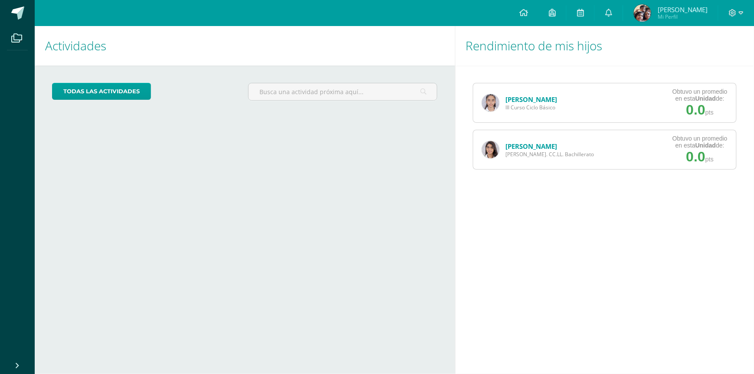
click at [526, 98] on link "[PERSON_NAME]" at bounding box center [532, 99] width 52 height 9
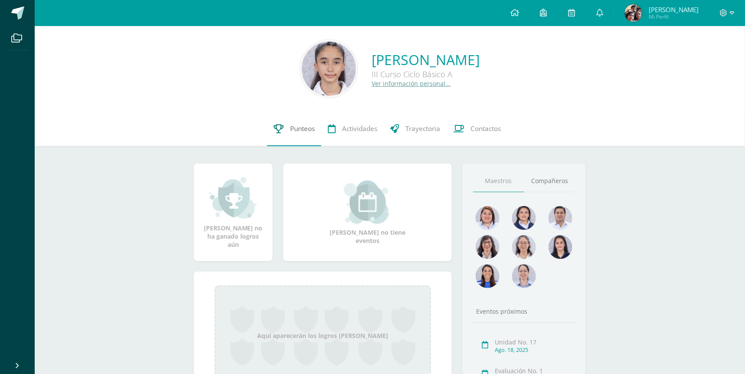
click at [311, 132] on span "Punteos" at bounding box center [302, 128] width 25 height 9
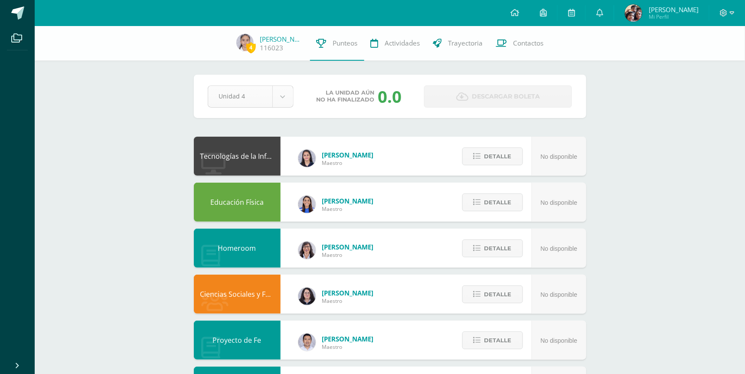
select select "Unidad 3"
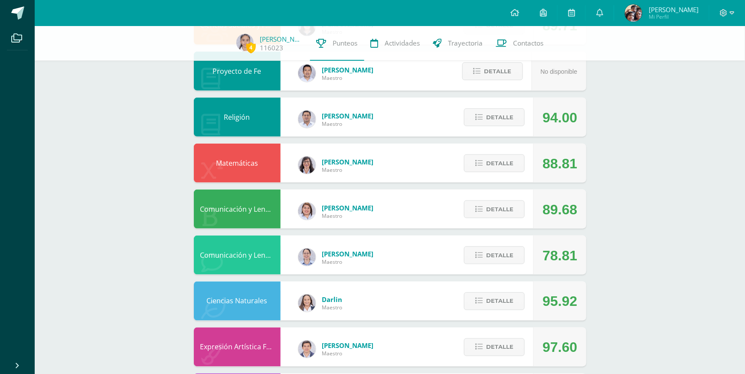
scroll to position [289, 0]
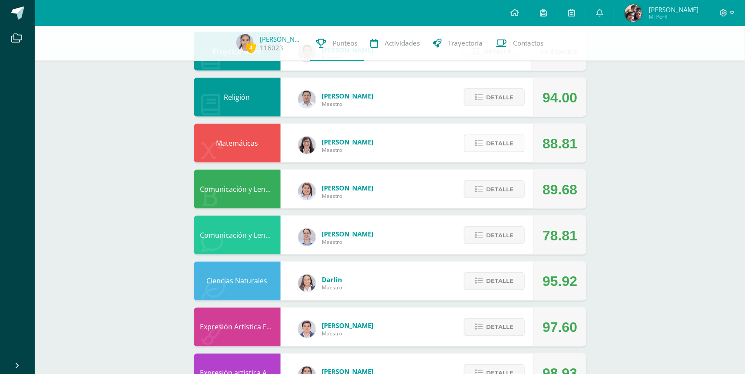
click at [508, 143] on span "Detalle" at bounding box center [499, 143] width 27 height 16
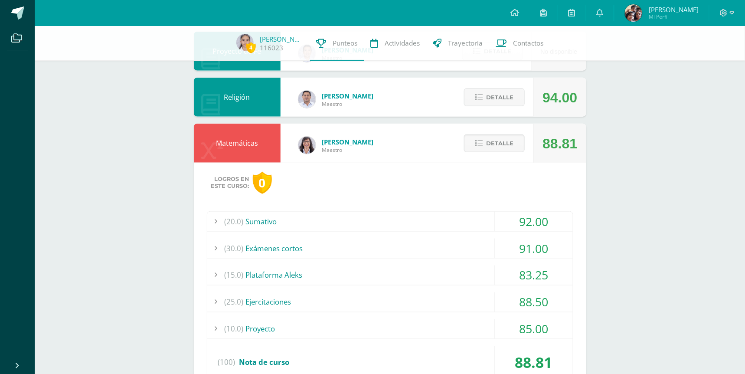
click at [399, 333] on div "(10.0) Proyecto" at bounding box center [390, 329] width 366 height 20
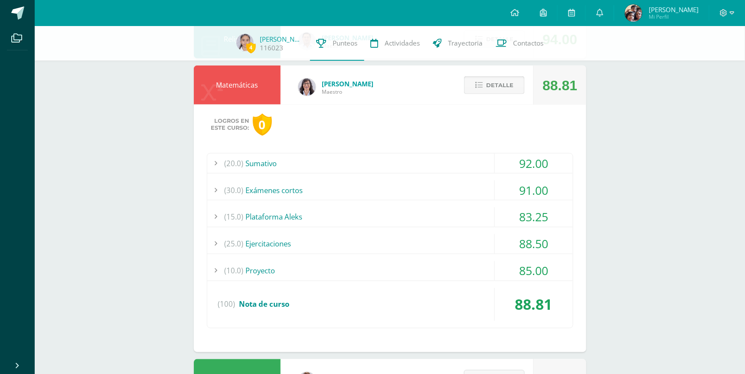
click at [505, 86] on span "Detalle" at bounding box center [499, 85] width 27 height 16
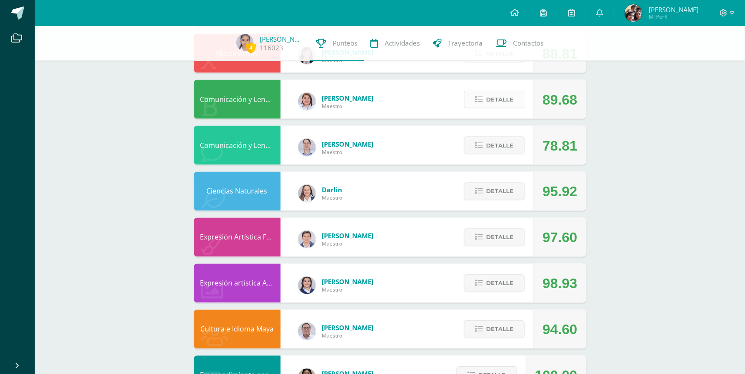
scroll to position [405, 0]
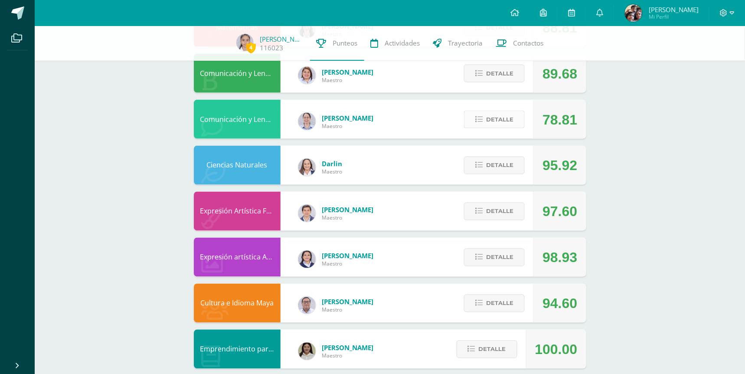
click at [496, 115] on span "Detalle" at bounding box center [499, 119] width 27 height 16
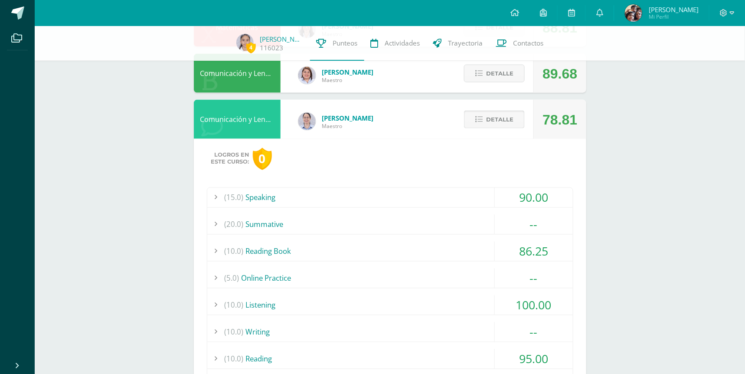
click at [492, 118] on span "Detalle" at bounding box center [499, 119] width 27 height 16
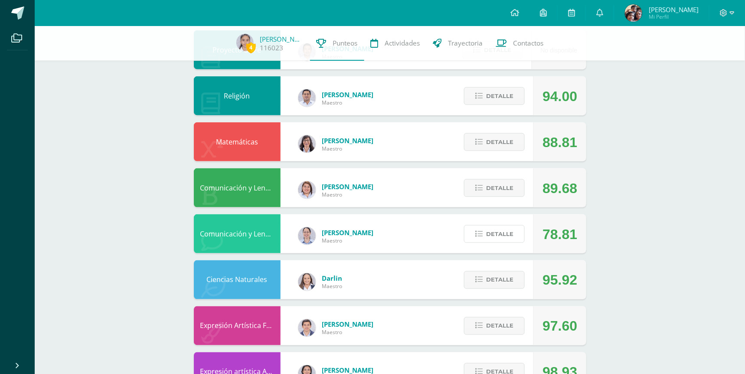
scroll to position [289, 0]
